Goal: Check status: Check status

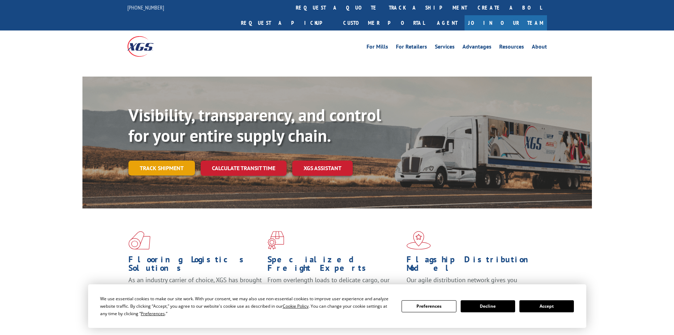
click at [179, 160] on link "Track shipment" at bounding box center [162, 167] width 67 height 15
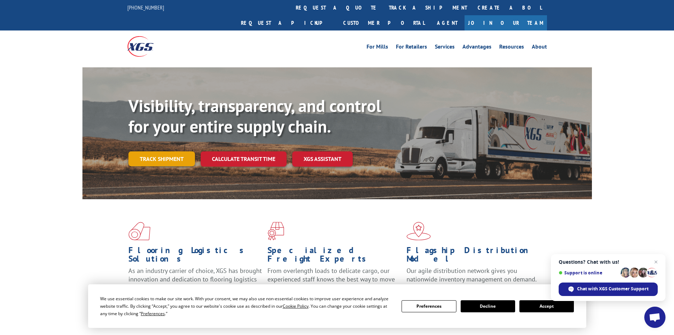
click at [177, 151] on link "Track shipment" at bounding box center [162, 158] width 67 height 15
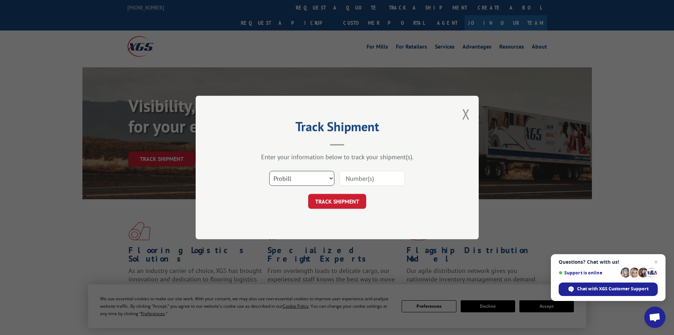
click at [291, 178] on select "Select category... Probill BOL PO" at bounding box center [301, 178] width 65 height 15
select select "bol"
click at [269, 171] on select "Select category... Probill BOL PO" at bounding box center [301, 178] width 65 height 15
click at [355, 179] on input at bounding box center [372, 178] width 65 height 15
paste input "6882944"
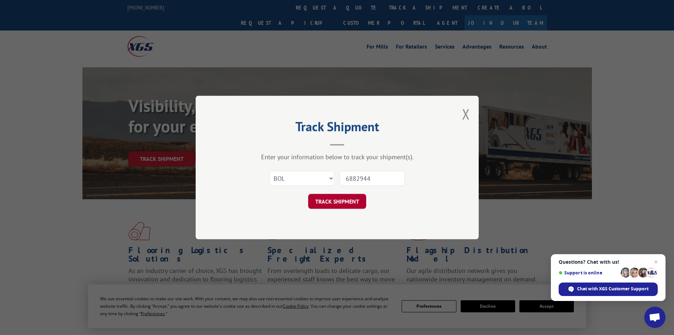
type input "6882944"
click at [345, 203] on button "TRACK SHIPMENT" at bounding box center [337, 201] width 58 height 15
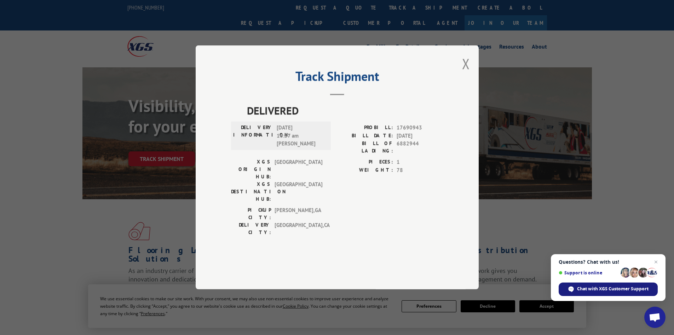
click at [597, 289] on span "Chat with XGS Customer Support" at bounding box center [613, 288] width 72 height 6
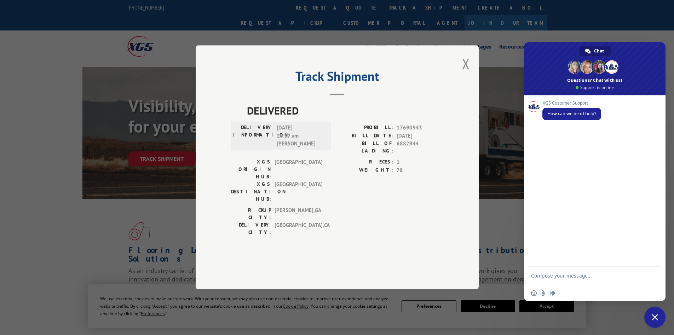
click at [573, 281] on textarea "Compose your message..." at bounding box center [587, 278] width 112 height 13
paste textarea "6882944"
type textarea "Good morning i wanted to track 6882944"
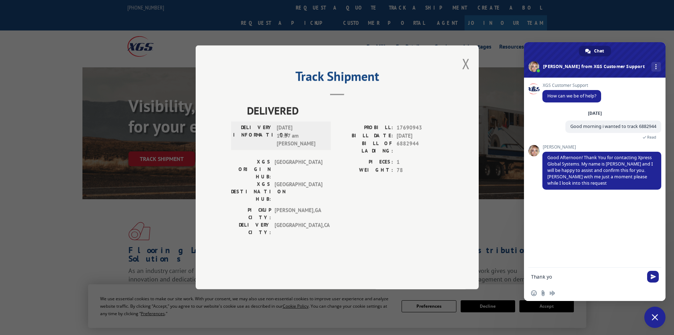
type textarea "Thank you"
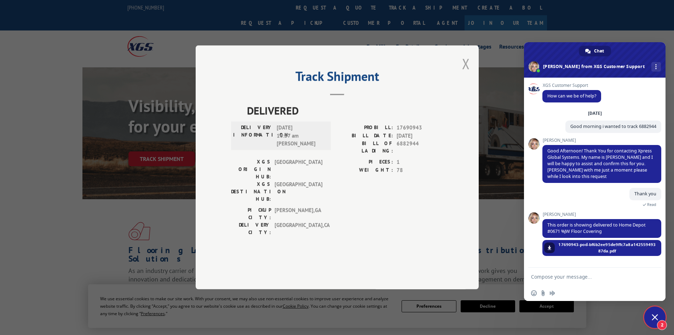
click at [464, 73] on button "Close modal" at bounding box center [466, 63] width 8 height 19
